Goal: Check status: Check status

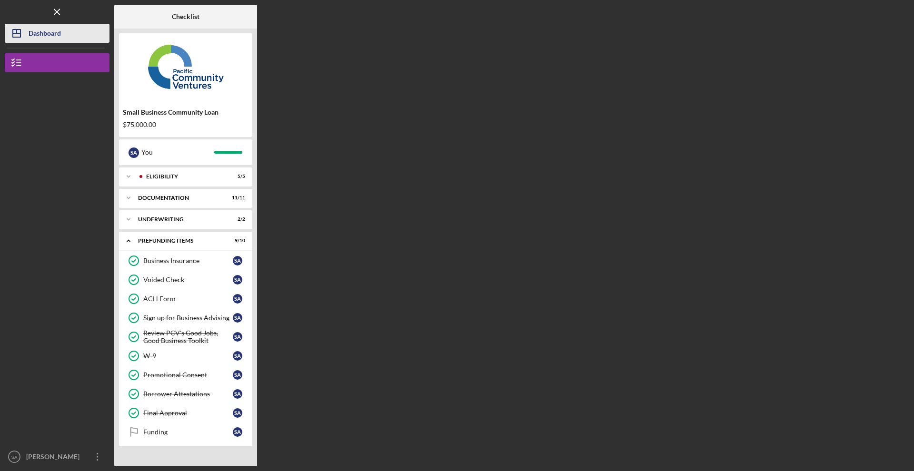
click at [39, 30] on div "Dashboard" at bounding box center [45, 34] width 32 height 21
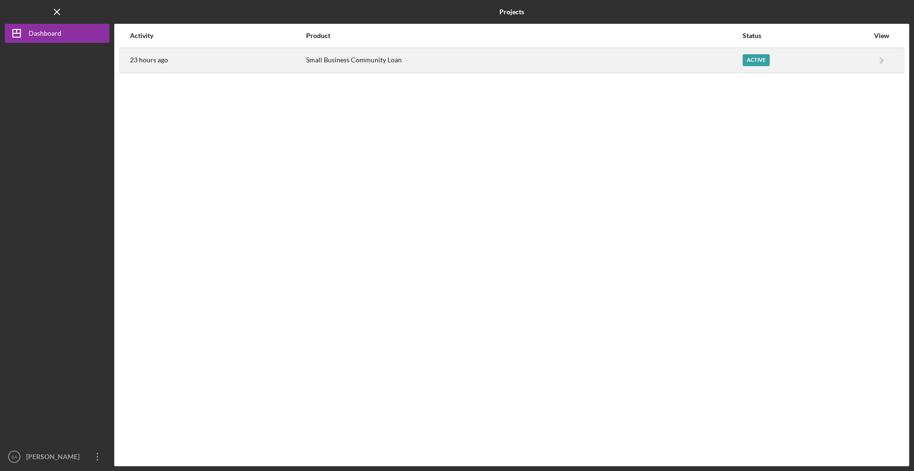
click at [557, 61] on div "Small Business Community Loan" at bounding box center [524, 61] width 436 height 24
